Goal: Check status: Check status

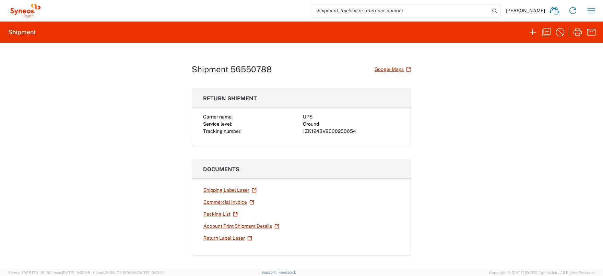
scroll to position [28, 0]
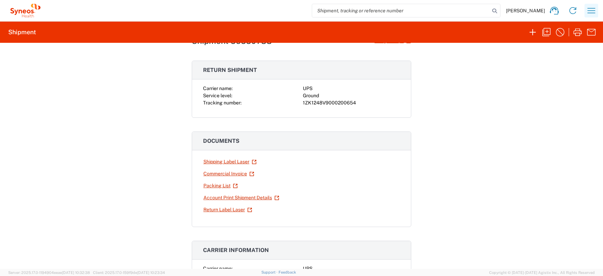
click at [591, 12] on icon "button" at bounding box center [591, 10] width 11 height 11
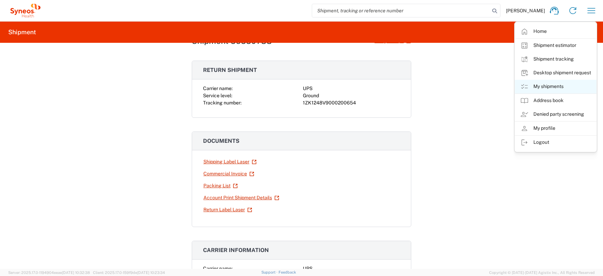
click at [550, 86] on link "My shipments" at bounding box center [556, 87] width 82 height 14
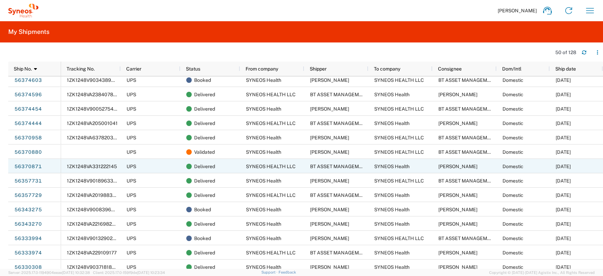
scroll to position [298, 0]
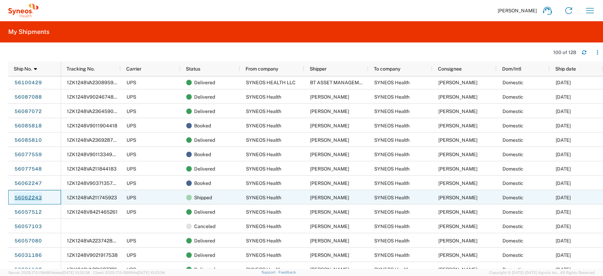
click at [31, 196] on link "56062243" at bounding box center [28, 197] width 28 height 11
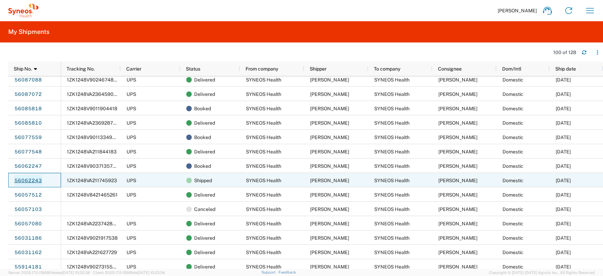
click at [25, 180] on link "56062243" at bounding box center [28, 180] width 28 height 11
